Goal: Task Accomplishment & Management: Use online tool/utility

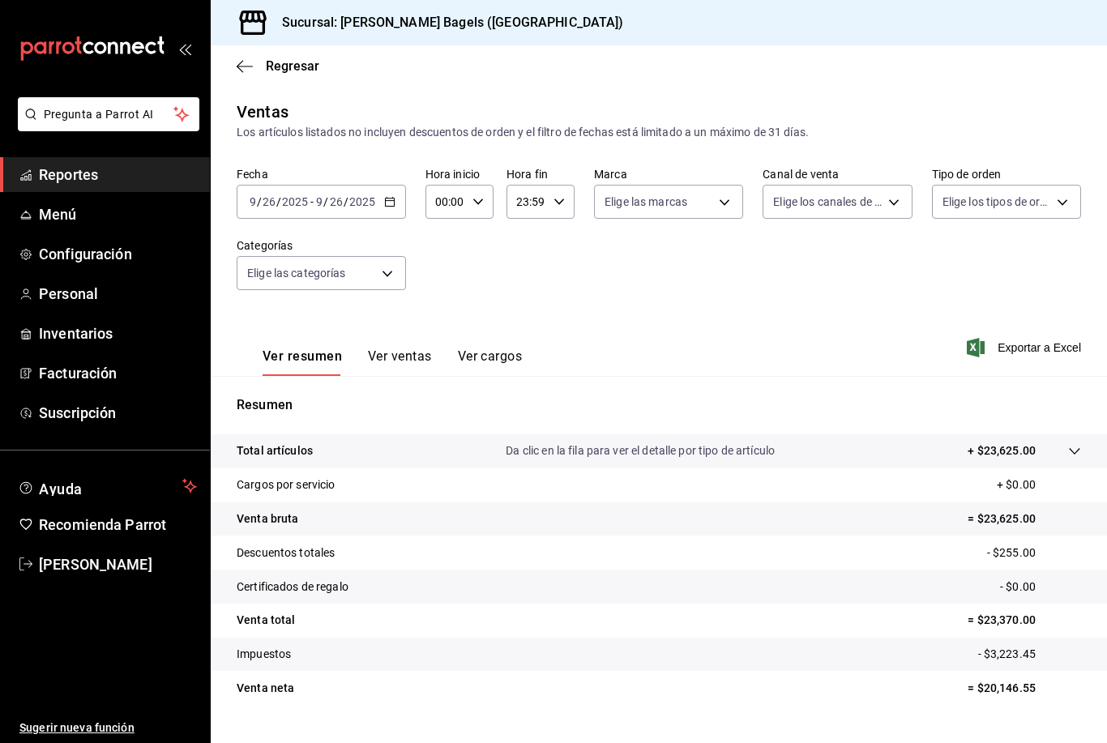
click at [1081, 18] on div "Sucursal: [PERSON_NAME] Bagels ([GEOGRAPHIC_DATA])" at bounding box center [659, 22] width 896 height 45
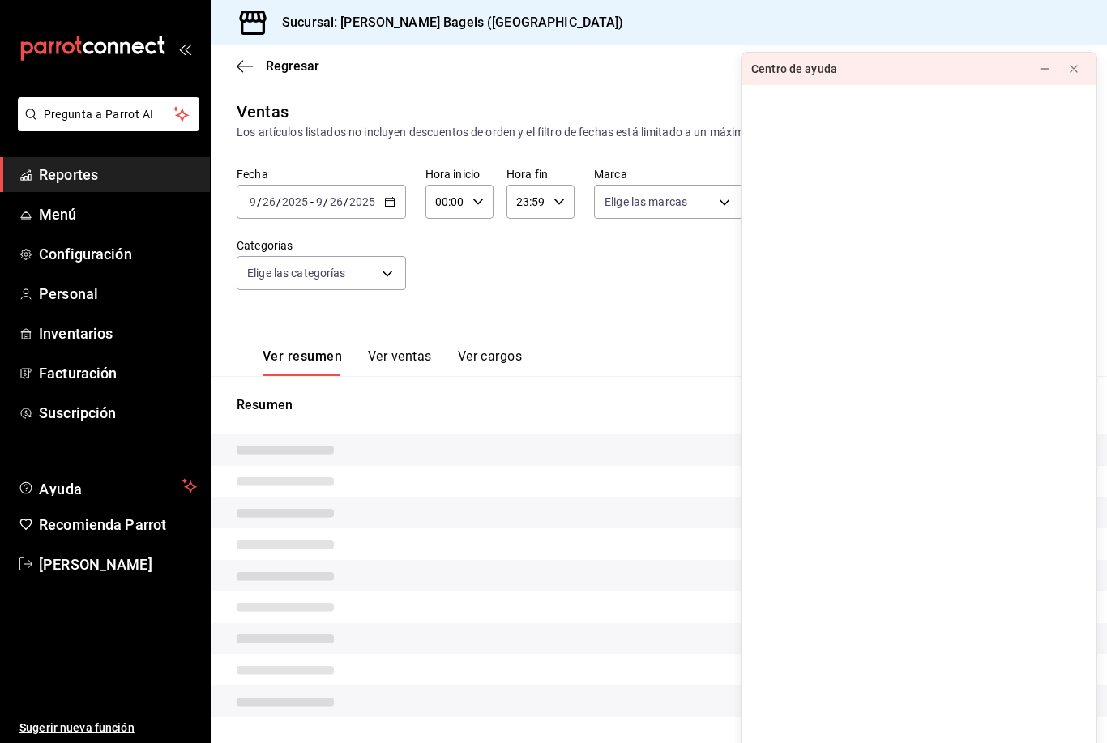
scroll to position [18, 0]
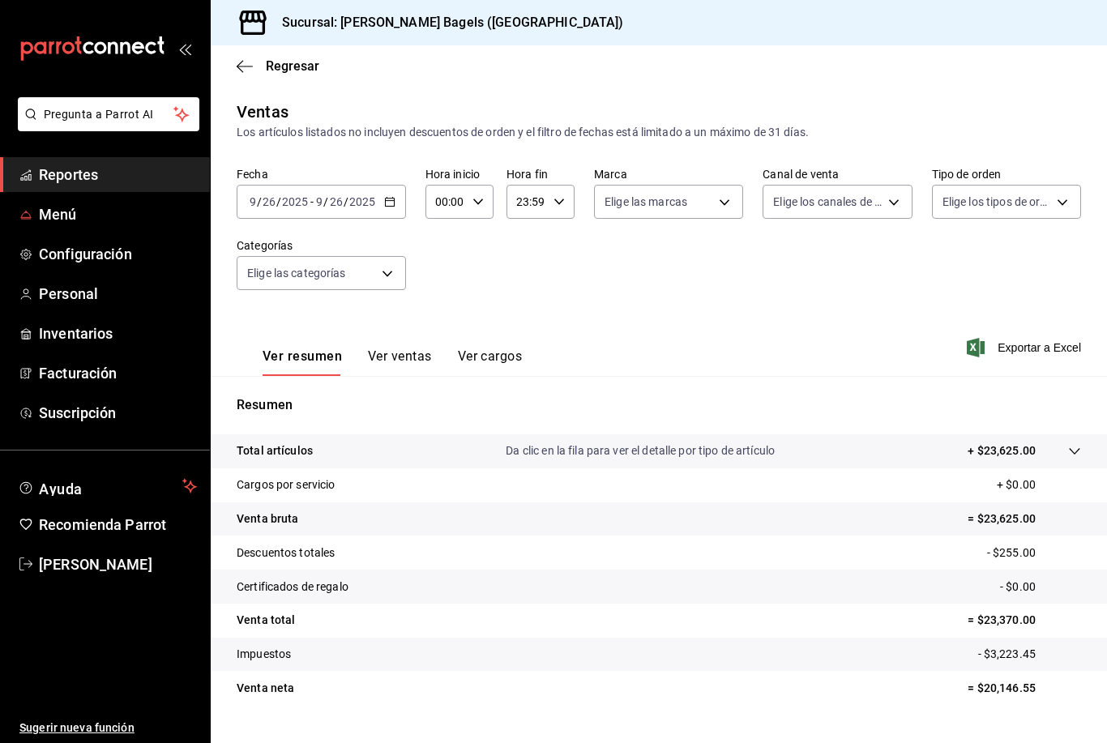
click at [52, 225] on span "Menú" at bounding box center [118, 214] width 158 height 22
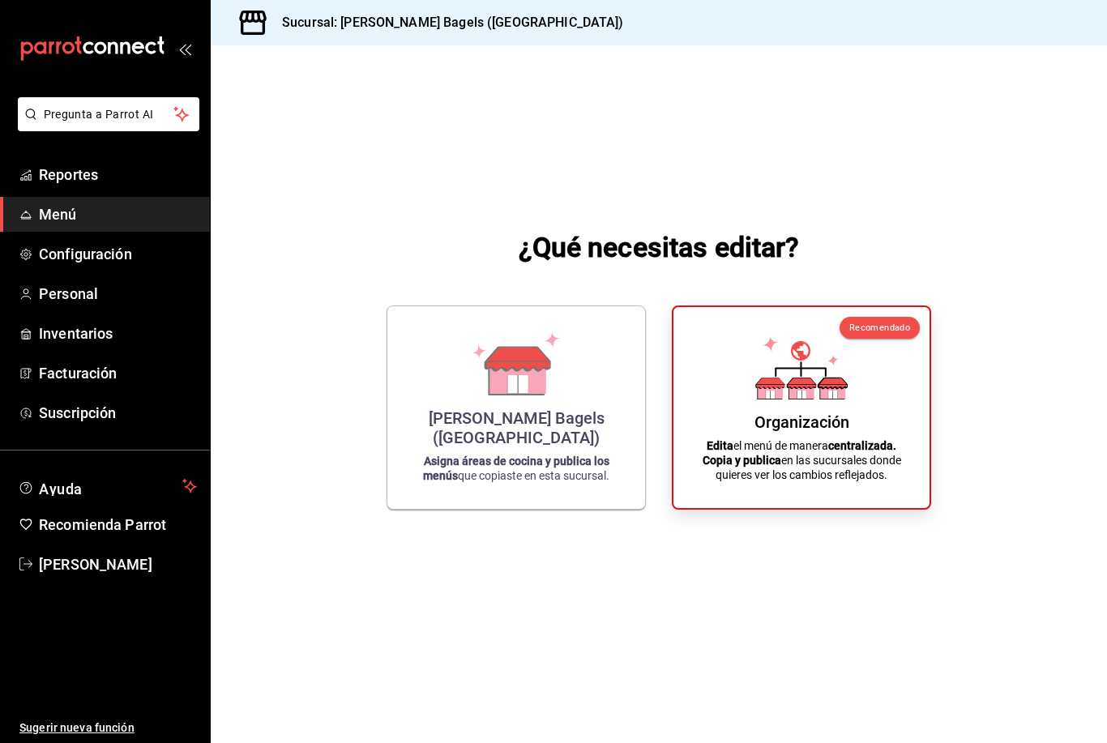
click at [827, 441] on div "Organización Edita el menú de manera centralizada. Copia y publica en las sucur…" at bounding box center [801, 407] width 217 height 175
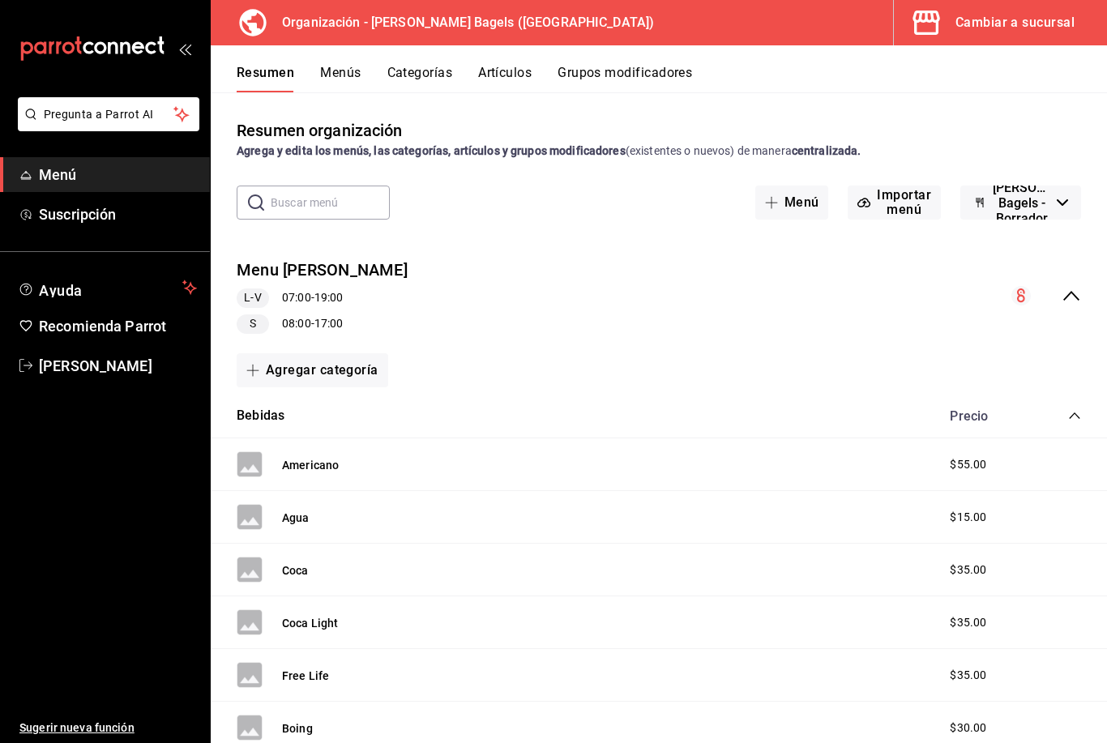
click at [497, 79] on button "Artículos" at bounding box center [504, 79] width 53 height 28
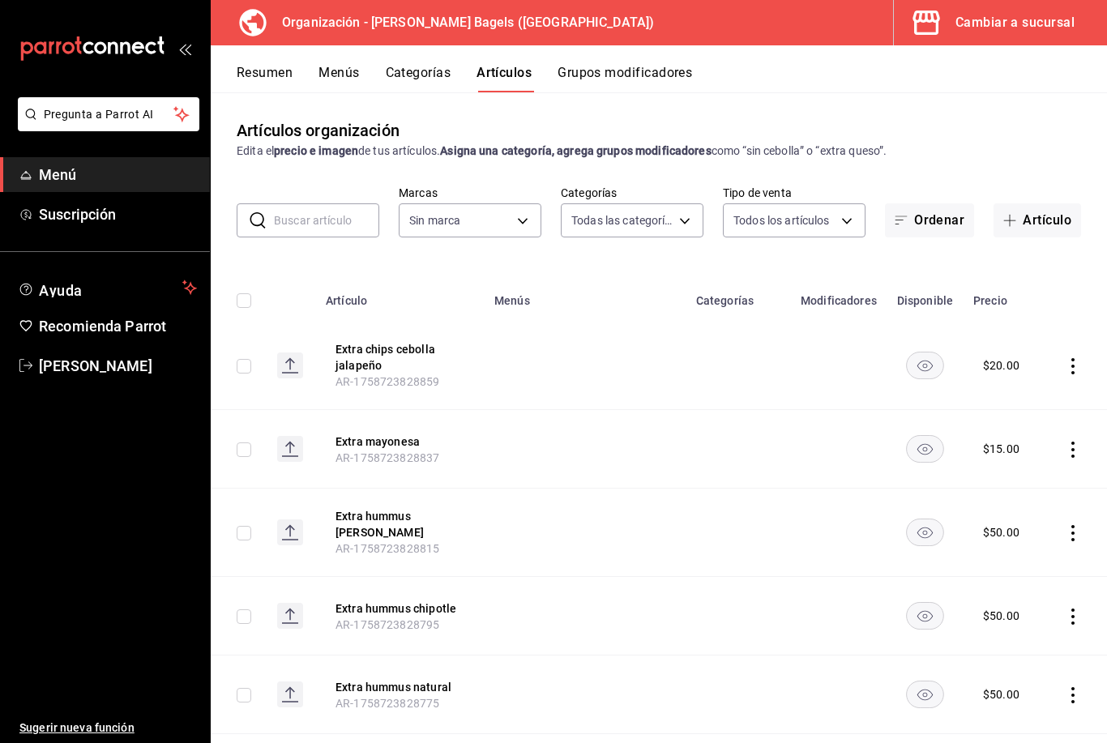
type input "ad8eab34-3e8f-4ae6-b6bf-f9ef209aa81f,be6b12bc-1690-4956-9e7a-fdc08728cd92,a60c9…"
type input "931cbada-8b95-48c9-a0c3-dfa07e11cc97"
click at [420, 76] on button "Categorías" at bounding box center [419, 79] width 66 height 28
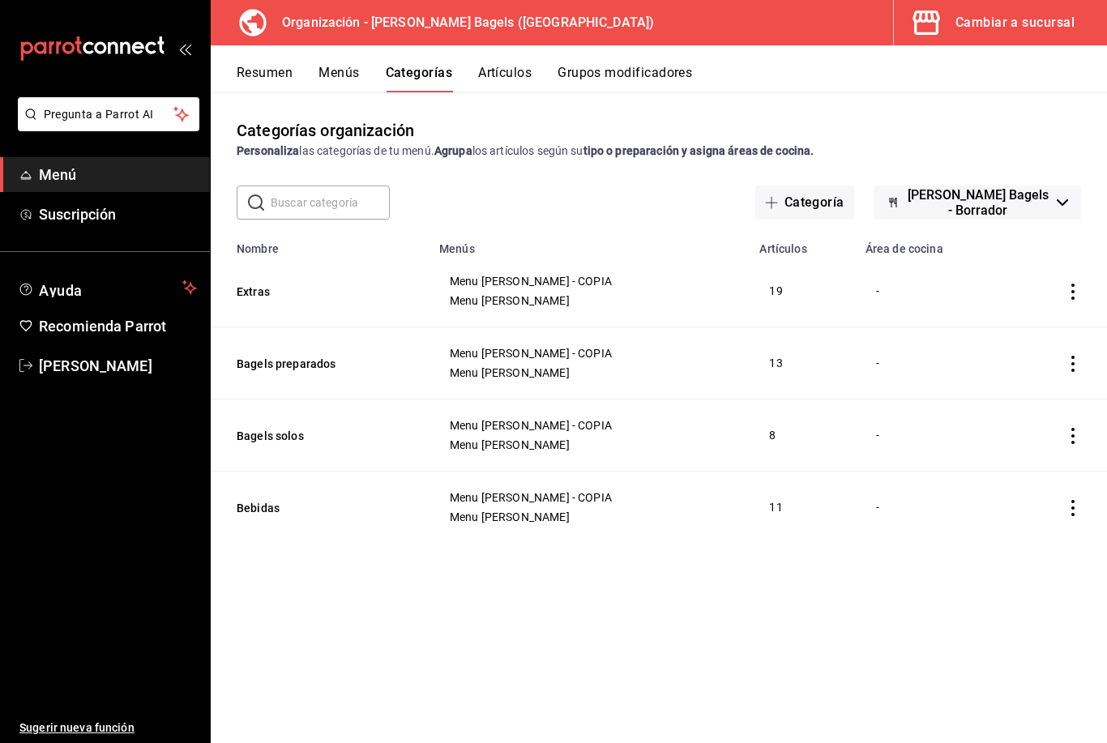
click at [1070, 497] on td "categoriesTable" at bounding box center [1058, 508] width 97 height 72
click at [1079, 515] on icon "actions" at bounding box center [1073, 508] width 16 height 16
click at [1030, 550] on span "Editar" at bounding box center [1024, 545] width 42 height 17
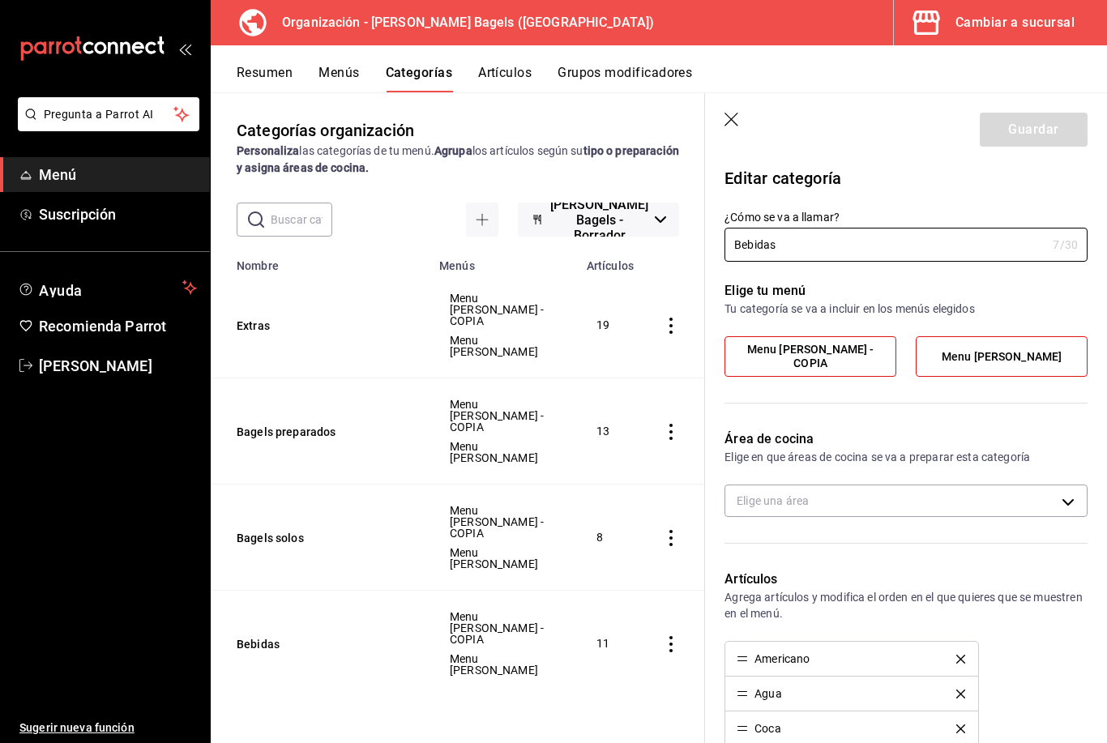
click at [734, 128] on icon "button" at bounding box center [733, 121] width 16 height 16
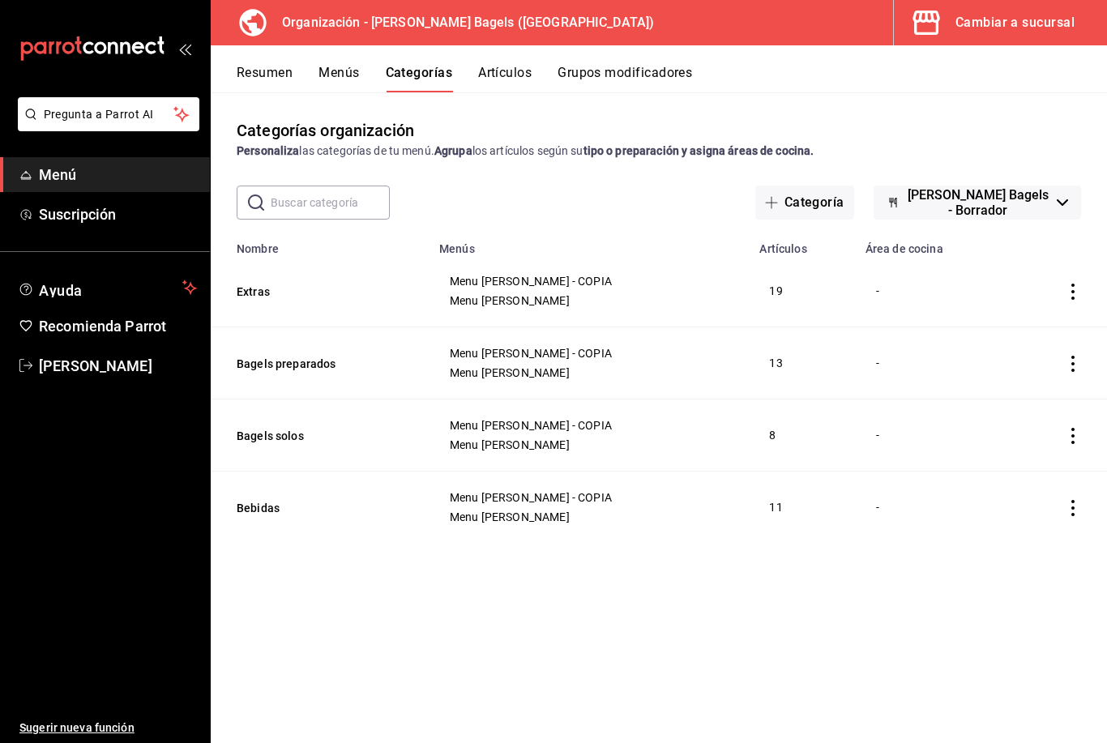
click at [47, 170] on span "Menú" at bounding box center [118, 175] width 158 height 22
